Goal: Task Accomplishment & Management: Use online tool/utility

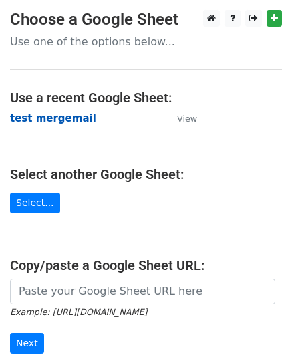
click at [65, 119] on strong "test mergemail" at bounding box center [53, 118] width 86 height 12
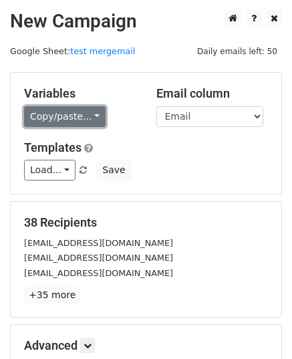
click at [56, 115] on link "Copy/paste..." at bounding box center [64, 116] width 81 height 21
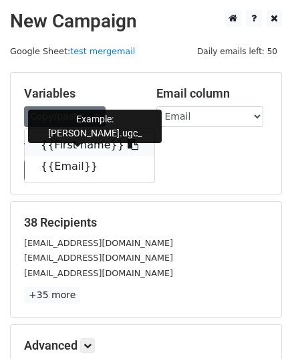
click at [69, 146] on link "{{First name}}" at bounding box center [90, 144] width 130 height 21
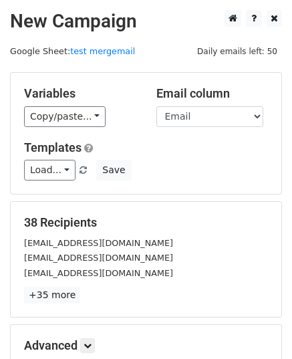
scroll to position [158, 0]
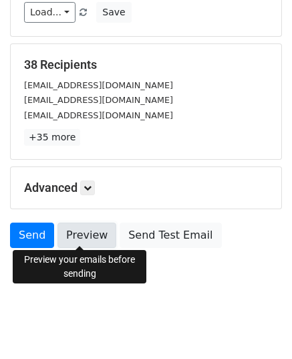
click at [79, 240] on link "Preview" at bounding box center [86, 234] width 59 height 25
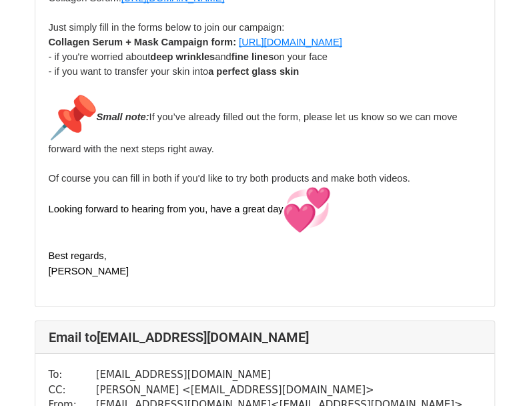
scroll to position [1068, 0]
